Goal: Subscribe to service/newsletter

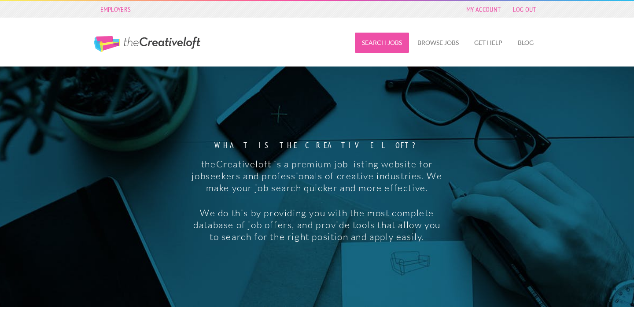
click at [381, 42] on link "Search Jobs" at bounding box center [382, 43] width 54 height 20
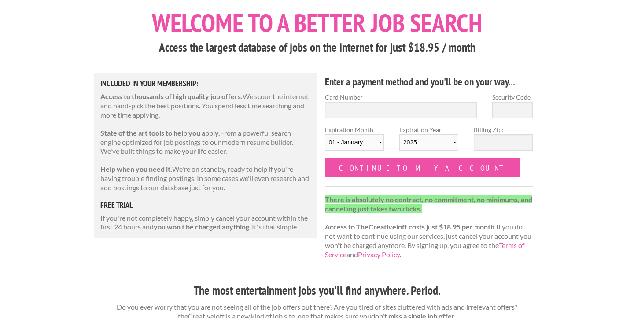
scroll to position [51, 0]
